Goal: Information Seeking & Learning: Learn about a topic

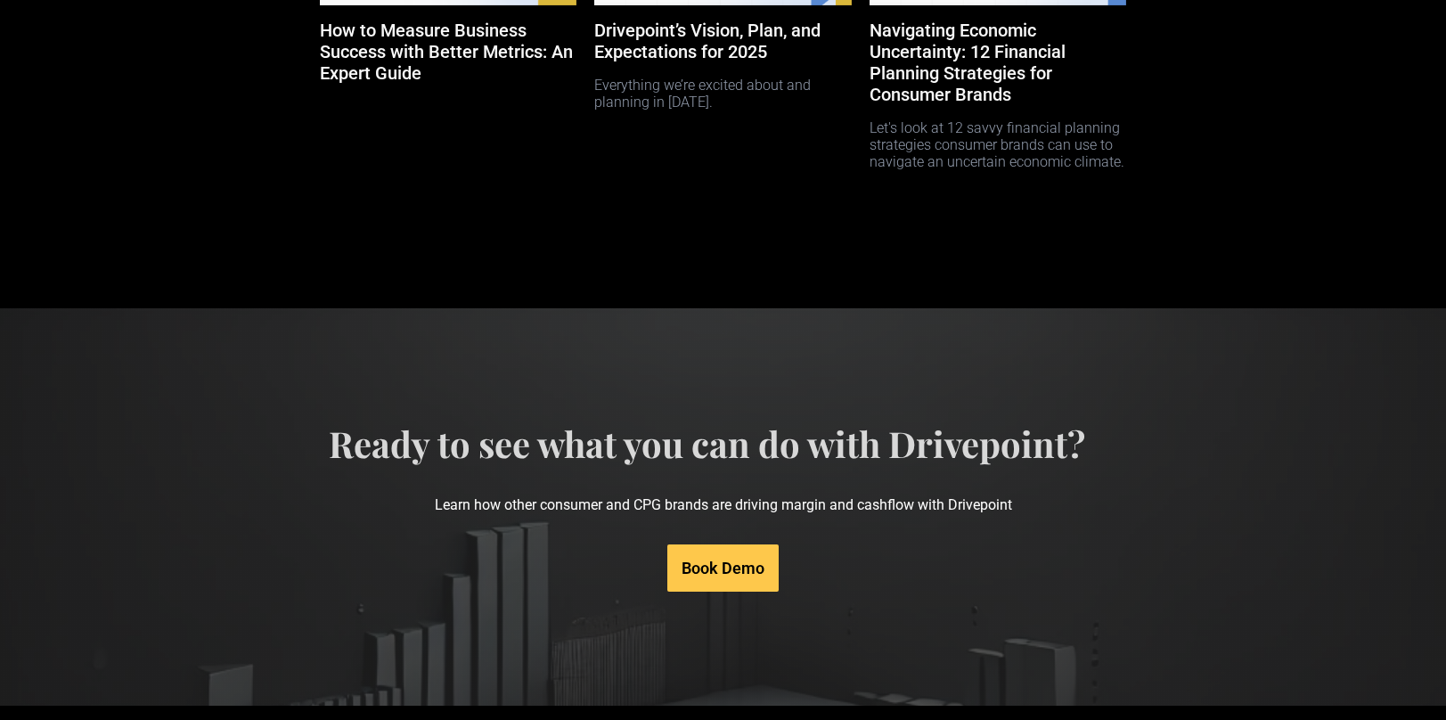
scroll to position [8887, 0]
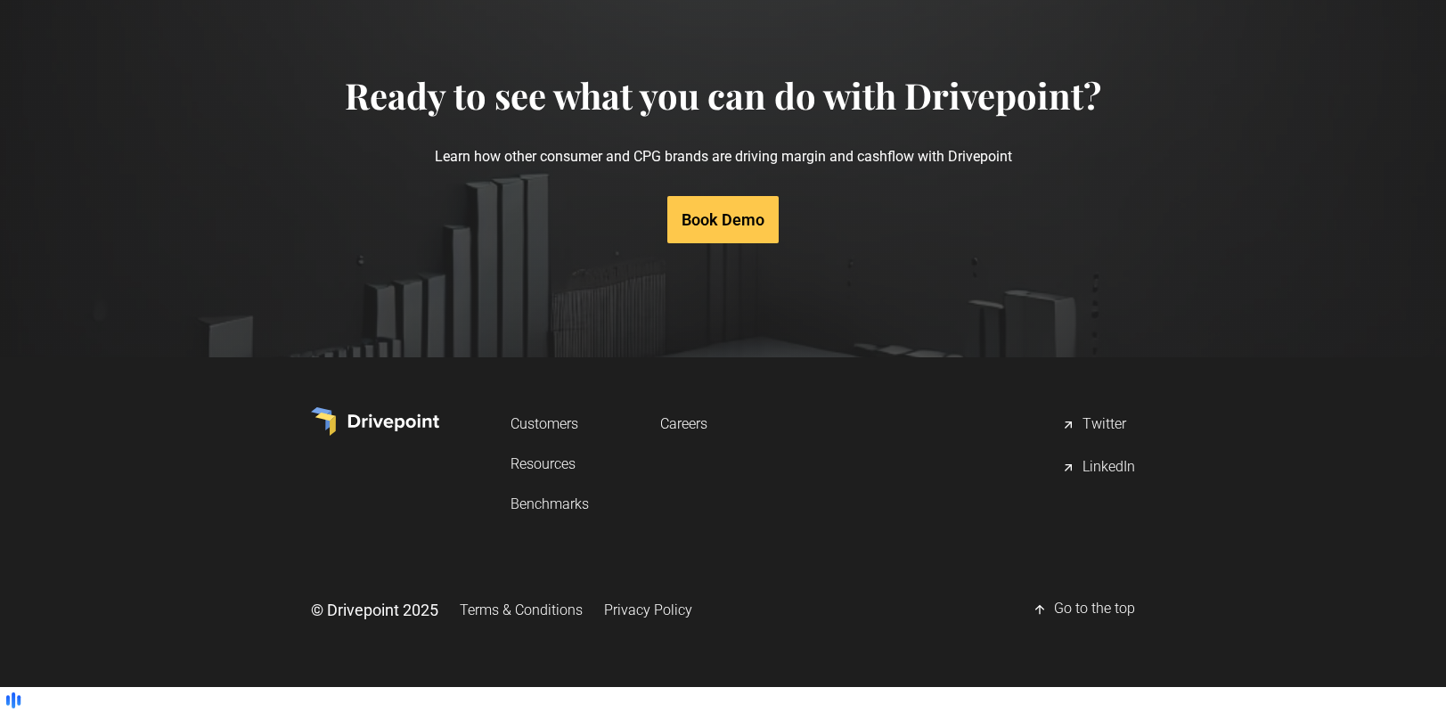
click at [681, 440] on link "Careers" at bounding box center [683, 423] width 47 height 33
drag, startPoint x: 452, startPoint y: 450, endPoint x: 381, endPoint y: 452, distance: 70.4
click at [381, 452] on div "Customers Resources Benchmarks Careers Twitter LinkedIn" at bounding box center [723, 463] width 825 height 113
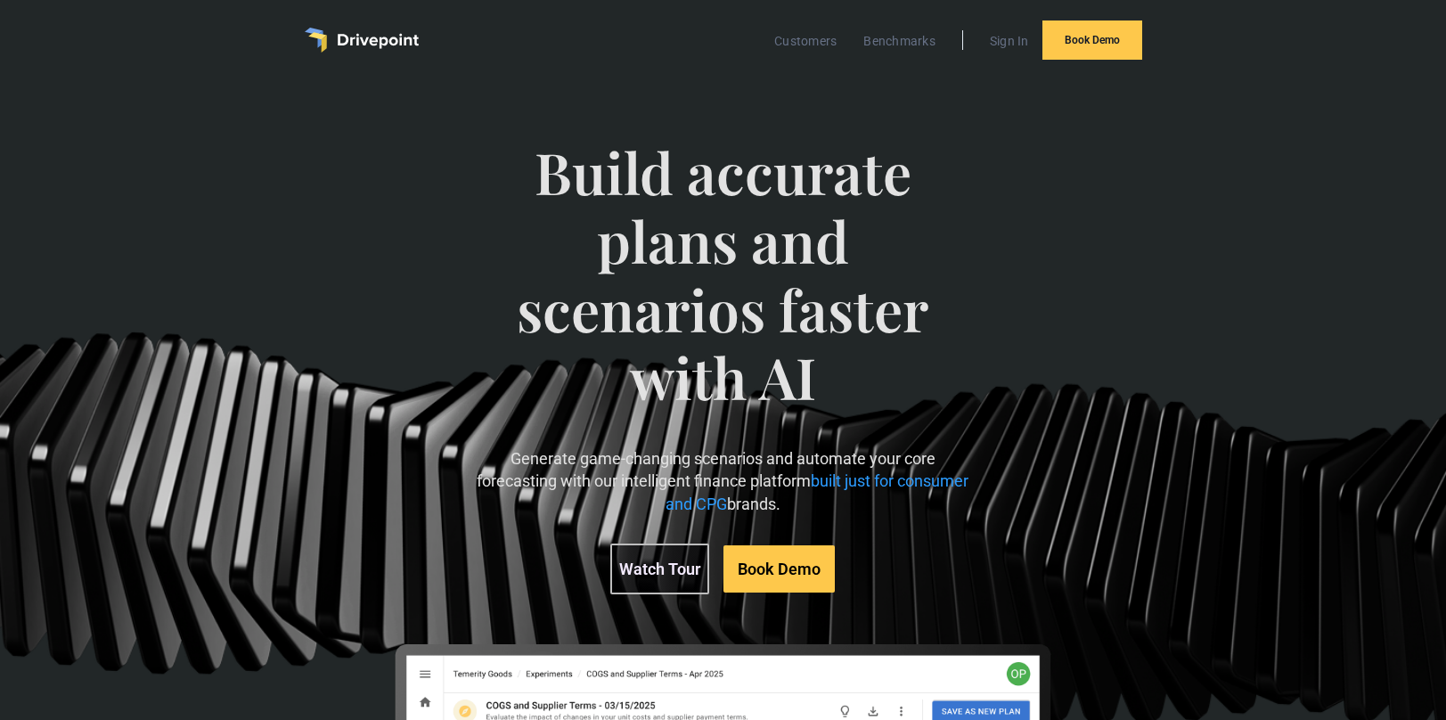
scroll to position [0, 0]
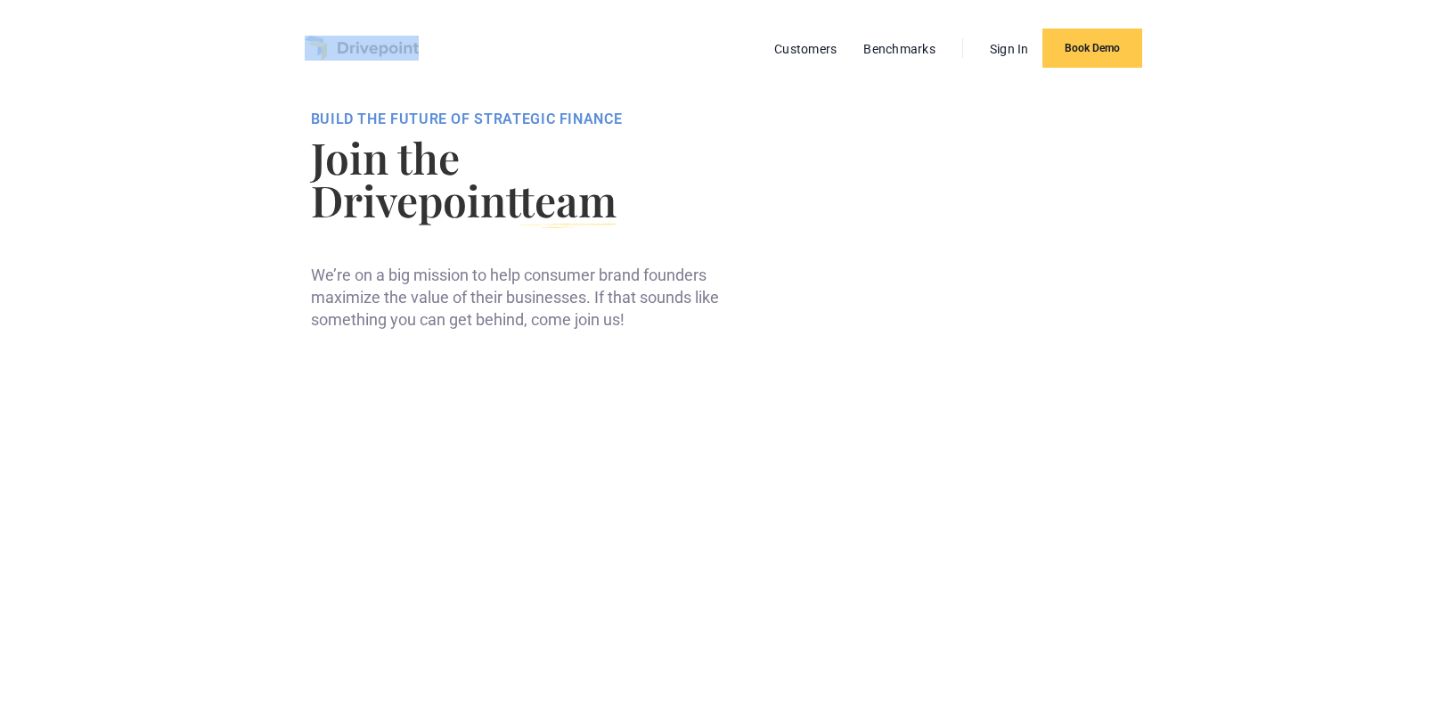
drag, startPoint x: 433, startPoint y: 46, endPoint x: 336, endPoint y: 46, distance: 97.1
click at [336, 46] on div "Customers Benchmarks Sign In Book Demo" at bounding box center [723, 48] width 837 height 39
click at [448, 339] on div "BUILD THE FUTURE OF STRATEGIC FINANCE Join the Drivepoint team We’re on a big m…" at bounding box center [723, 225] width 825 height 259
